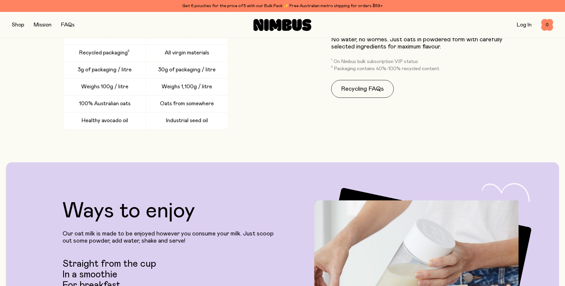
scroll to position [1488, 0]
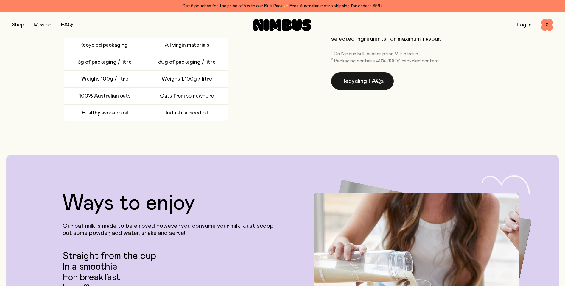
click at [364, 84] on link "Recycling FAQs" at bounding box center [362, 81] width 63 height 18
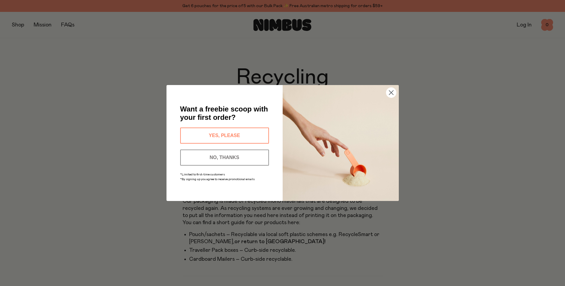
click at [390, 90] on circle "Close dialog" at bounding box center [391, 93] width 10 height 10
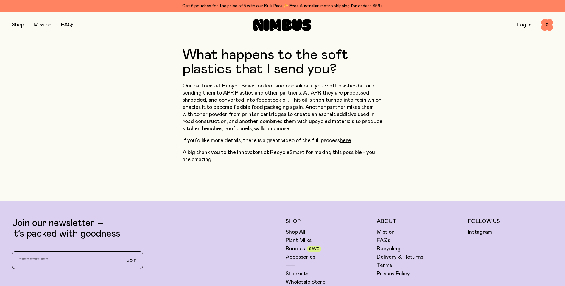
scroll to position [476, 0]
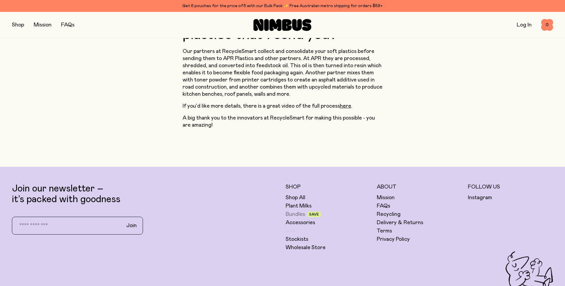
click at [296, 211] on link "Bundles" at bounding box center [294, 214] width 19 height 7
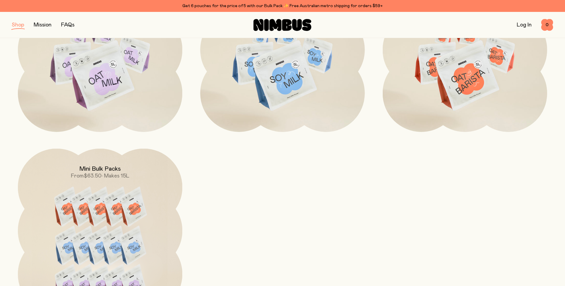
scroll to position [387, 0]
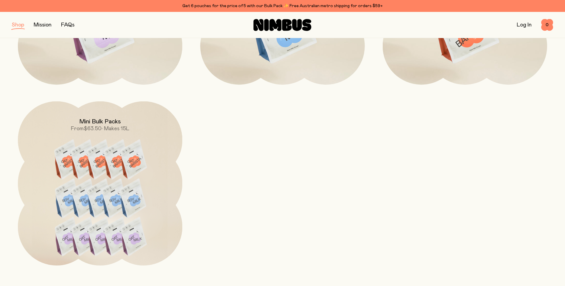
click at [113, 162] on img at bounding box center [100, 204] width 164 height 205
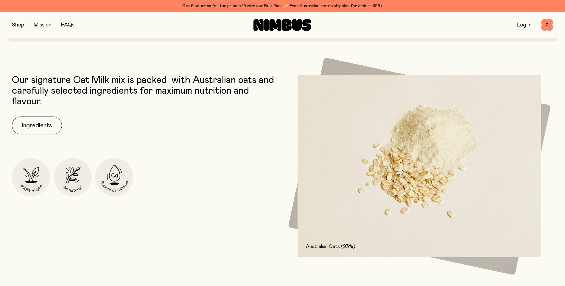
scroll to position [298, 0]
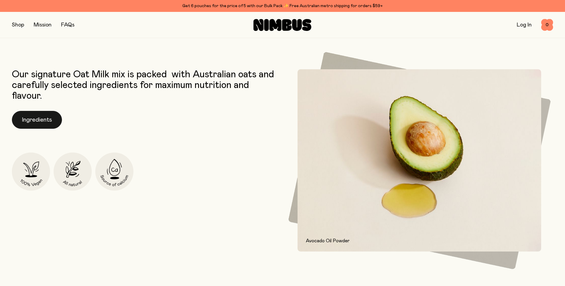
click at [30, 119] on button "Ingredients" at bounding box center [37, 120] width 50 height 18
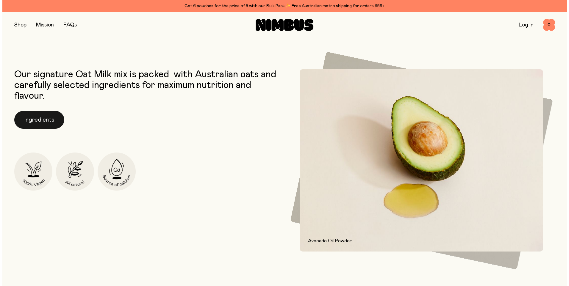
scroll to position [0, 0]
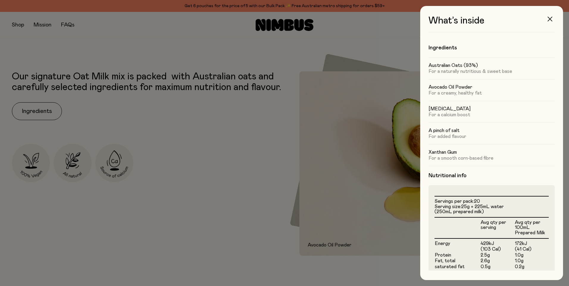
click at [552, 18] on icon "button" at bounding box center [550, 19] width 5 height 5
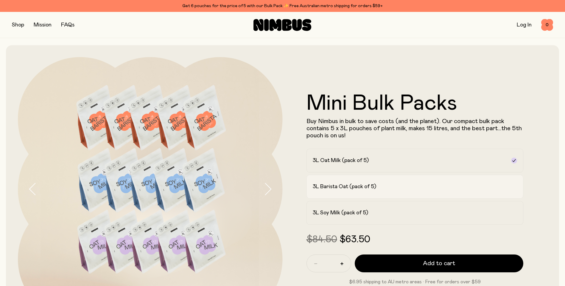
click at [354, 188] on h2 "3L Barista Oat (pack of 5)" at bounding box center [344, 186] width 63 height 7
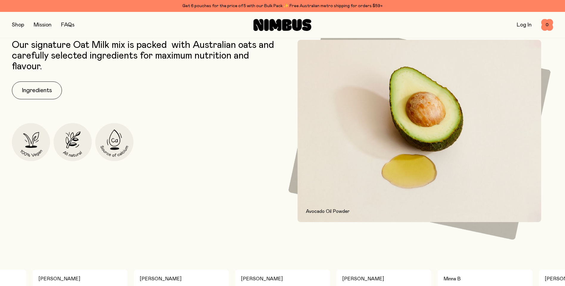
scroll to position [327, 0]
click at [51, 94] on button "Ingredients" at bounding box center [37, 90] width 50 height 18
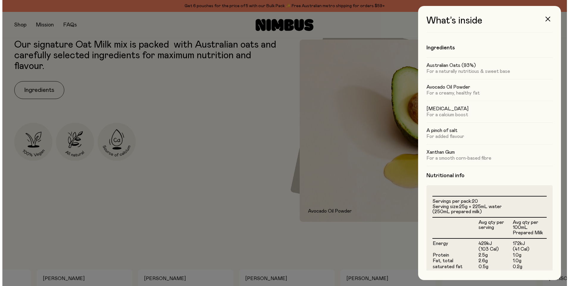
scroll to position [0, 0]
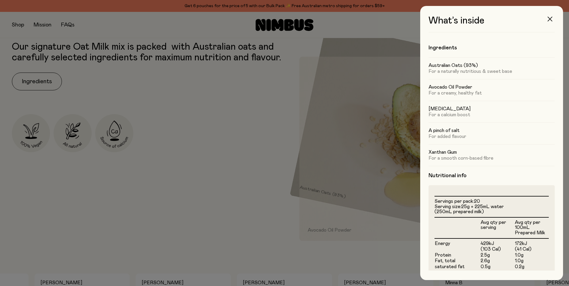
click at [549, 18] on icon "button" at bounding box center [550, 19] width 5 height 5
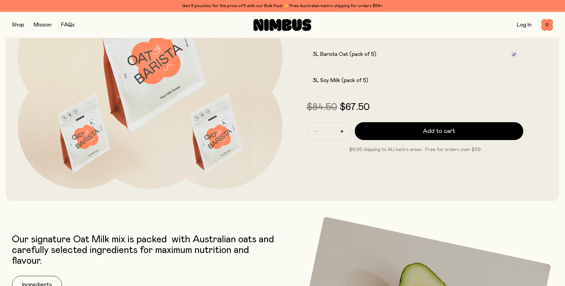
scroll to position [89, 0]
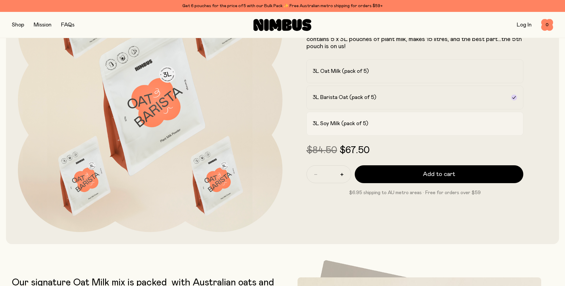
click at [467, 120] on label "3L Soy Milk (pack of 5)" at bounding box center [414, 124] width 217 height 24
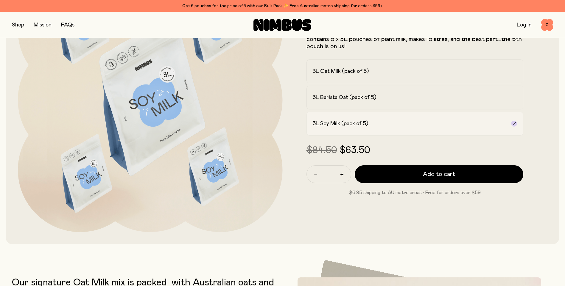
click at [512, 124] on icon at bounding box center [513, 124] width 3 height 3
click at [355, 126] on h2 "3L Soy Milk (pack of 5)" at bounding box center [340, 123] width 55 height 7
click at [366, 124] on h2 "3L Soy Milk (pack of 5)" at bounding box center [340, 123] width 55 height 7
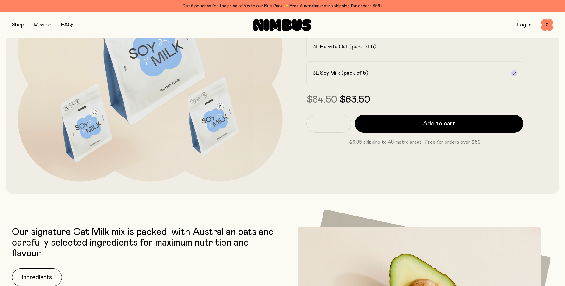
scroll to position [0, 0]
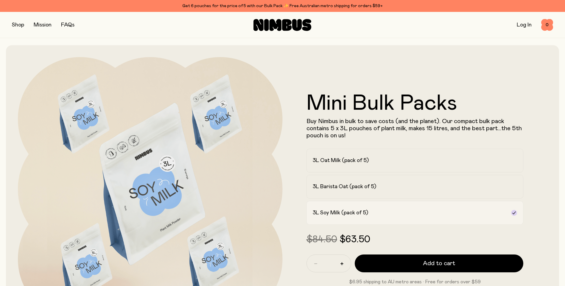
click at [358, 212] on h2 "3L Soy Milk (pack of 5)" at bounding box center [340, 213] width 55 height 7
click at [515, 213] on icon at bounding box center [513, 213] width 5 height 5
click at [349, 213] on h2 "3L Soy Milk (pack of 5)" at bounding box center [340, 213] width 55 height 7
click at [331, 213] on h2 "3L Soy Milk (pack of 5)" at bounding box center [340, 213] width 55 height 7
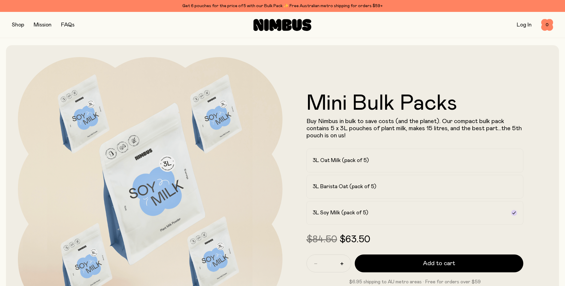
click at [67, 24] on link "FAQs" at bounding box center [67, 24] width 13 height 5
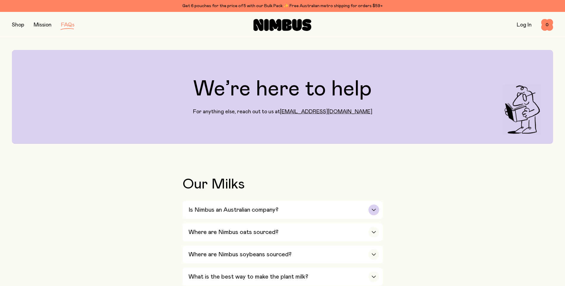
click at [373, 209] on icon "button" at bounding box center [373, 210] width 5 height 2
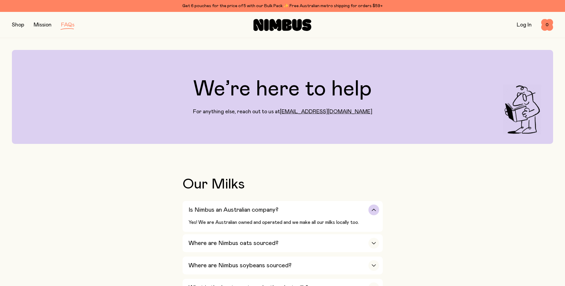
click at [372, 210] on icon "button" at bounding box center [374, 210] width 4 height 2
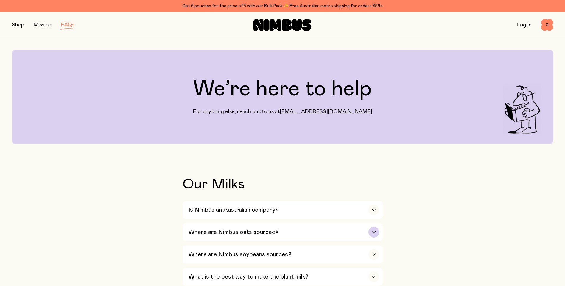
click at [376, 231] on div "button" at bounding box center [373, 232] width 11 height 11
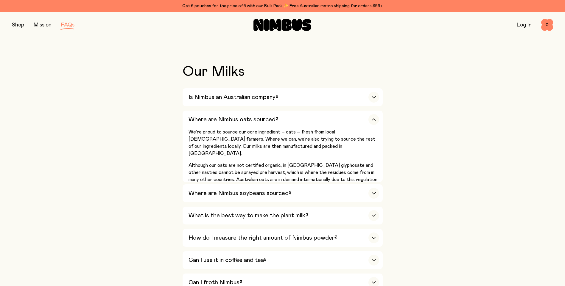
scroll to position [119, 0]
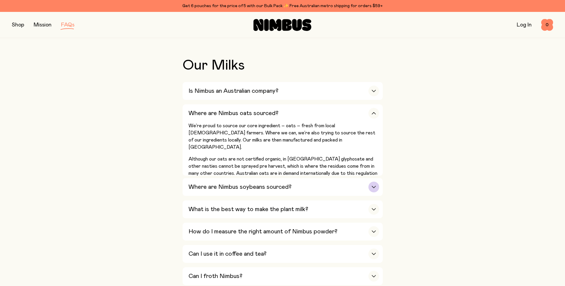
click at [374, 185] on div "button" at bounding box center [373, 187] width 11 height 11
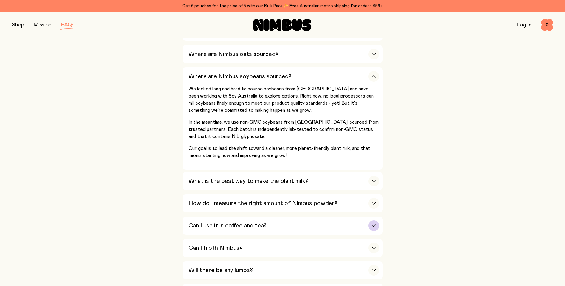
scroll to position [179, 0]
click at [373, 180] on icon "button" at bounding box center [373, 181] width 5 height 2
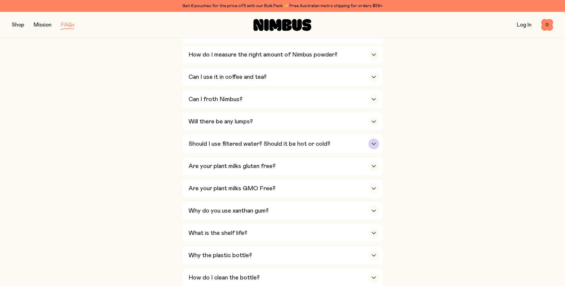
scroll to position [357, 0]
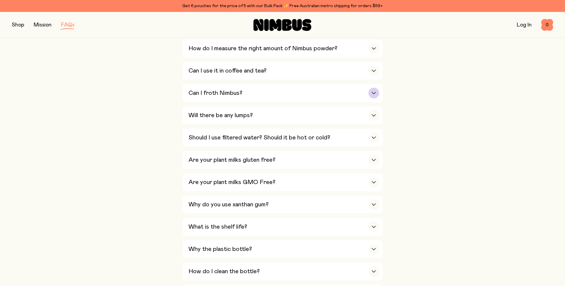
click at [374, 92] on icon "button" at bounding box center [373, 93] width 5 height 2
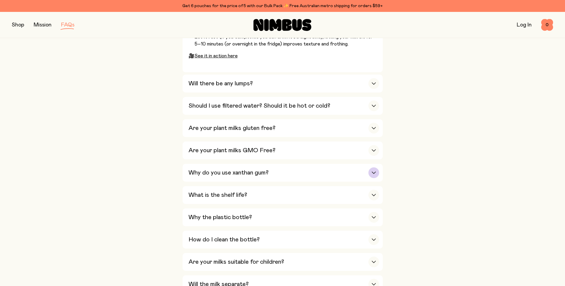
scroll to position [506, 0]
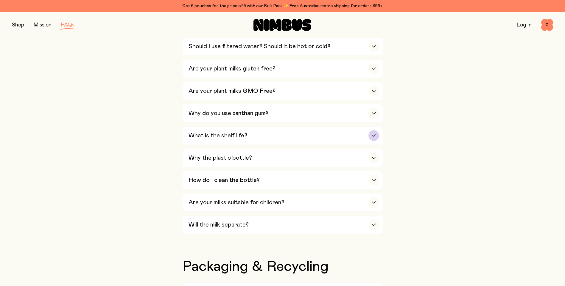
click at [373, 135] on icon "button" at bounding box center [373, 136] width 5 height 2
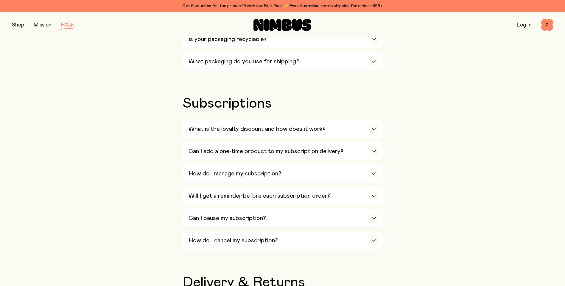
scroll to position [714, 0]
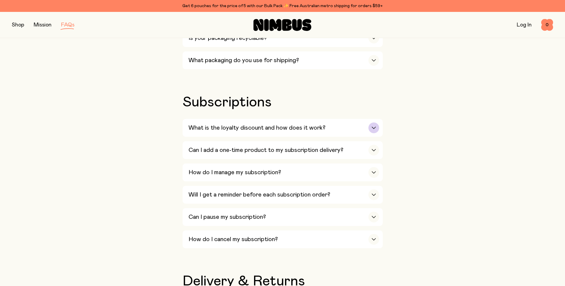
click at [374, 123] on div "button" at bounding box center [373, 128] width 11 height 11
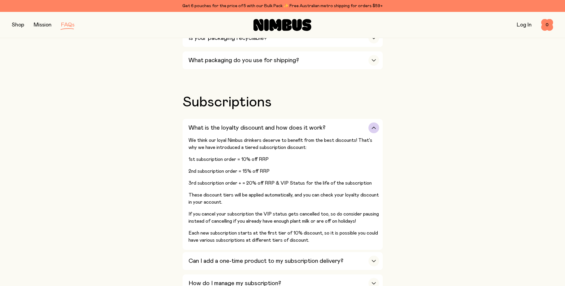
click at [374, 123] on div "button" at bounding box center [373, 128] width 11 height 11
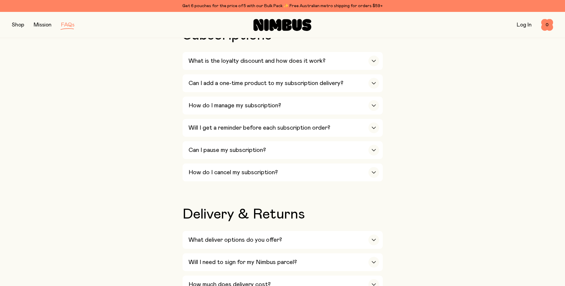
scroll to position [863, 0]
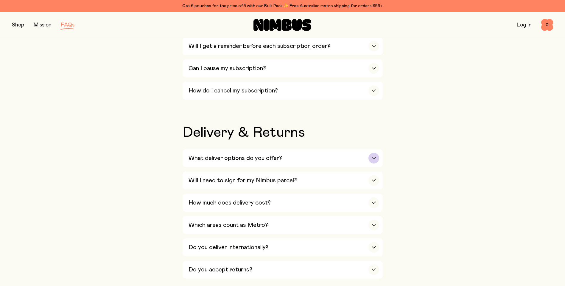
click at [376, 153] on div "button" at bounding box center [373, 158] width 11 height 11
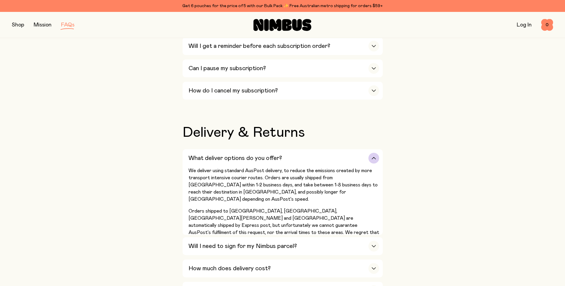
click at [376, 153] on div "button" at bounding box center [373, 158] width 11 height 11
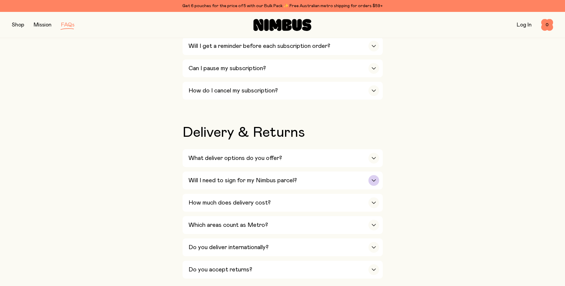
click at [374, 179] on icon "button" at bounding box center [373, 180] width 5 height 2
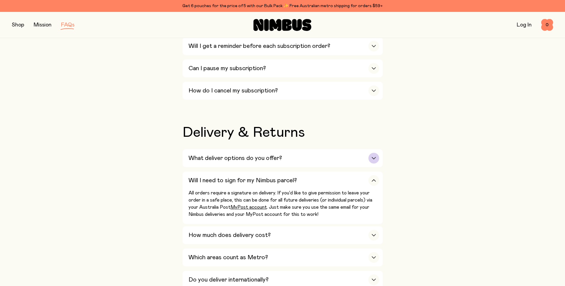
click at [372, 157] on icon "button" at bounding box center [373, 158] width 5 height 2
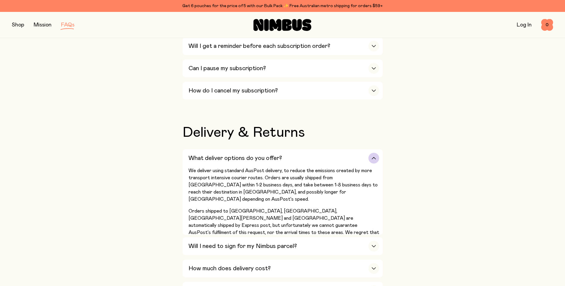
click at [372, 157] on icon "button" at bounding box center [373, 158] width 5 height 2
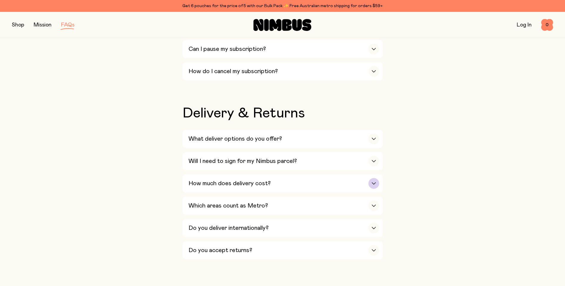
scroll to position [893, 0]
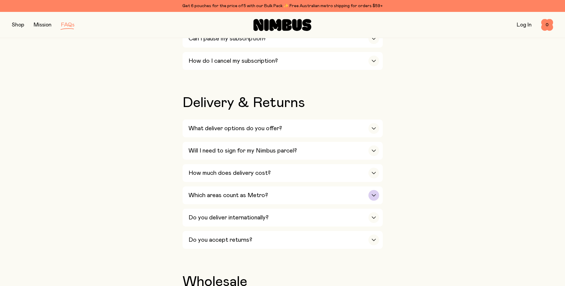
click at [370, 190] on div "button" at bounding box center [373, 195] width 11 height 11
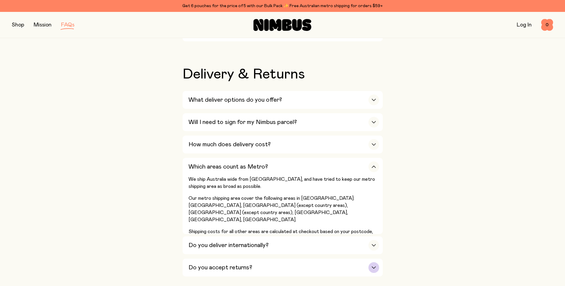
scroll to position [952, 0]
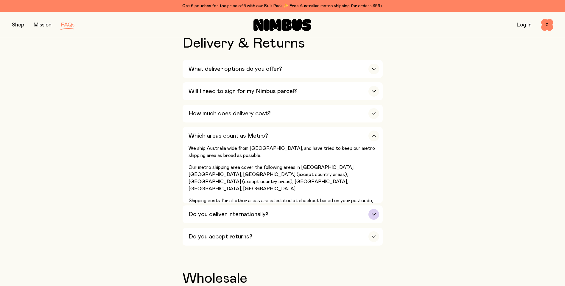
click at [373, 209] on div "button" at bounding box center [373, 214] width 11 height 11
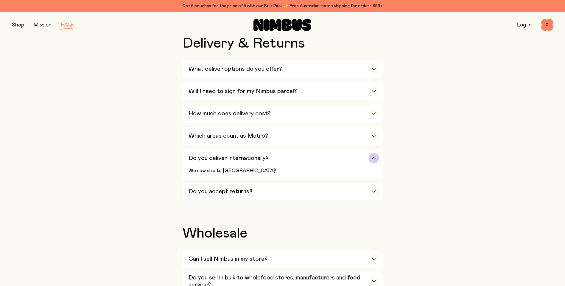
click at [372, 153] on div "button" at bounding box center [373, 158] width 11 height 11
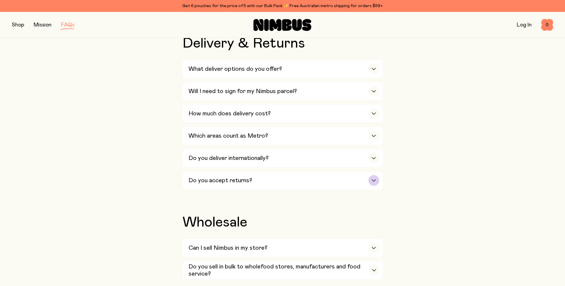
click at [370, 175] on div "button" at bounding box center [373, 180] width 11 height 11
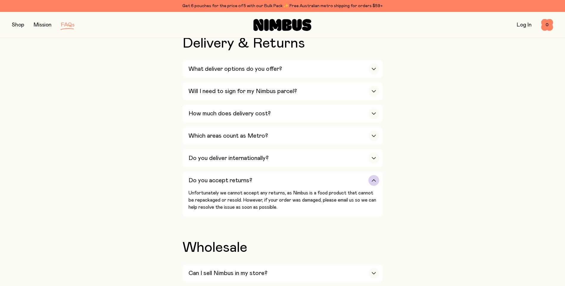
click at [368, 175] on div "button" at bounding box center [373, 180] width 11 height 11
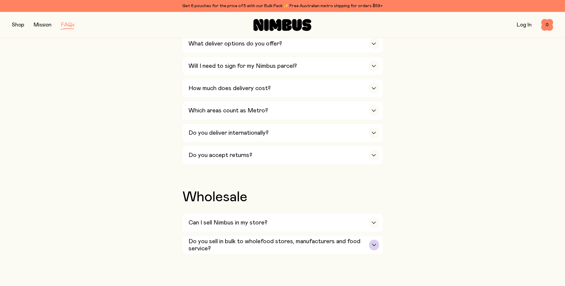
scroll to position [1012, 0]
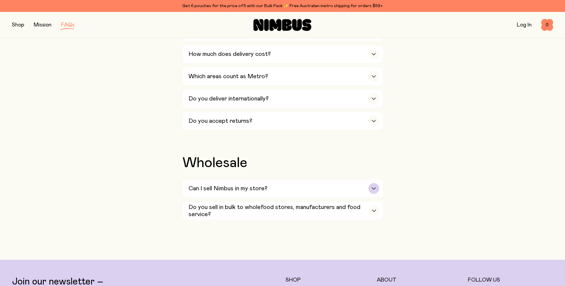
click at [370, 183] on div "button" at bounding box center [373, 188] width 11 height 11
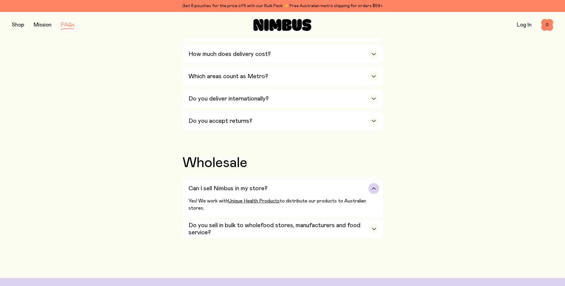
click at [369, 183] on div "button" at bounding box center [373, 188] width 11 height 11
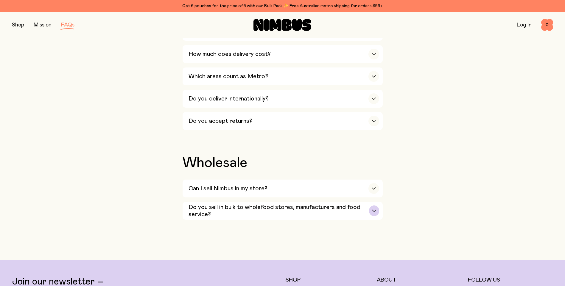
click at [371, 206] on div "button" at bounding box center [374, 211] width 10 height 11
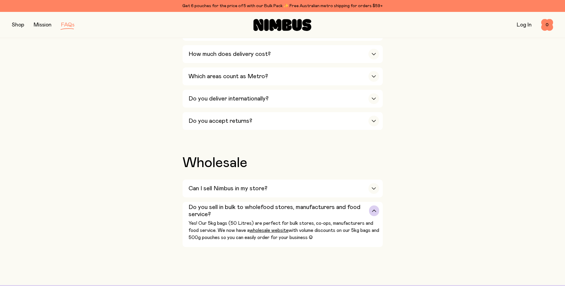
click at [369, 206] on div "button" at bounding box center [374, 211] width 10 height 11
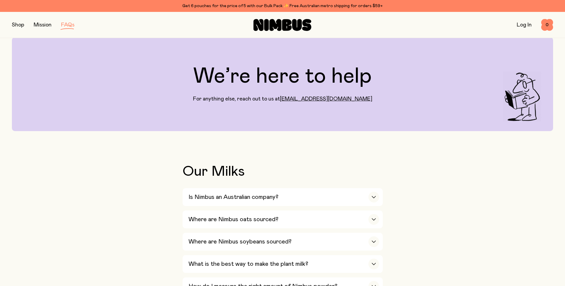
scroll to position [0, 0]
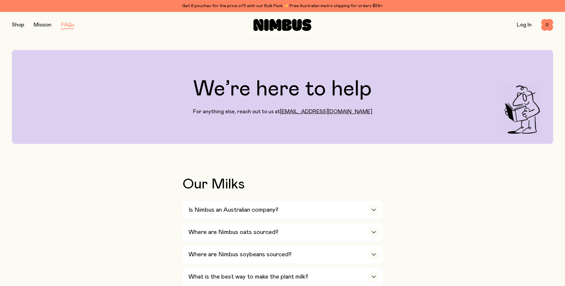
click at [18, 26] on button "button" at bounding box center [18, 25] width 12 height 8
